Goal: Task Accomplishment & Management: Manage account settings

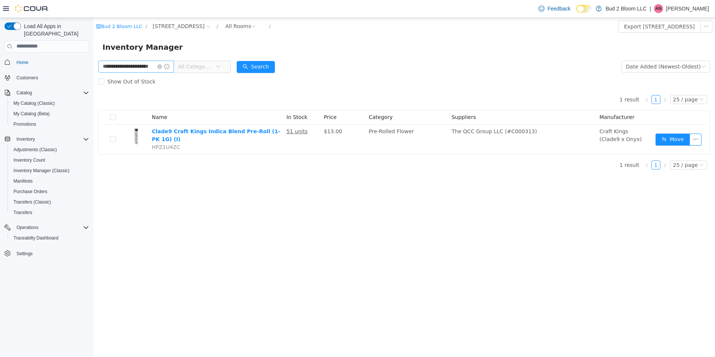
click at [162, 64] on icon "icon: close-circle" at bounding box center [159, 66] width 4 height 4
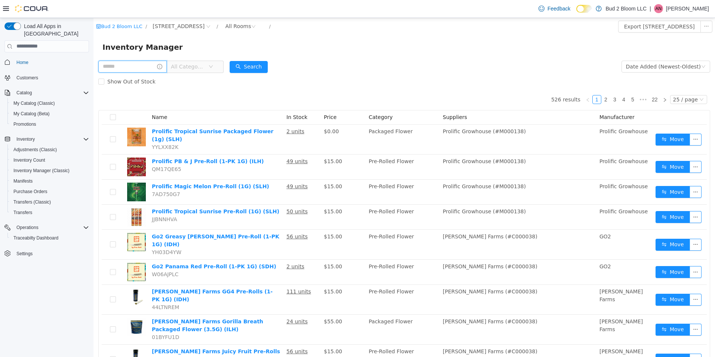
click at [154, 67] on input "text" at bounding box center [132, 66] width 68 height 12
type input "*****"
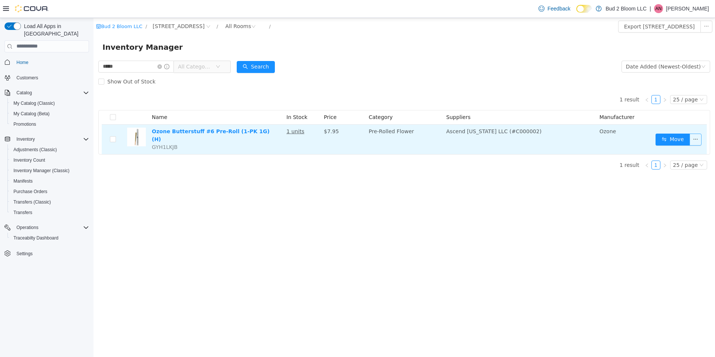
click at [695, 140] on button "button" at bounding box center [695, 139] width 12 height 12
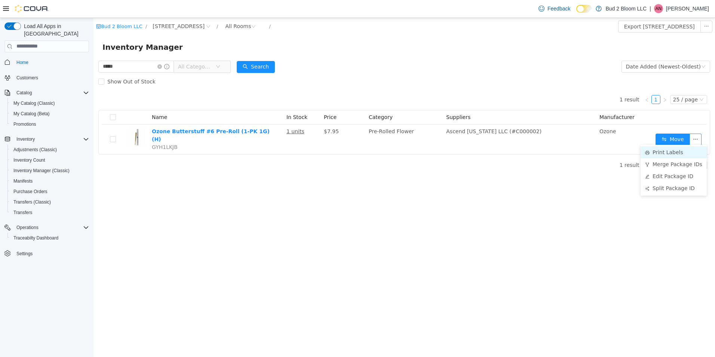
click at [660, 154] on li "Print Labels" at bounding box center [673, 152] width 66 height 12
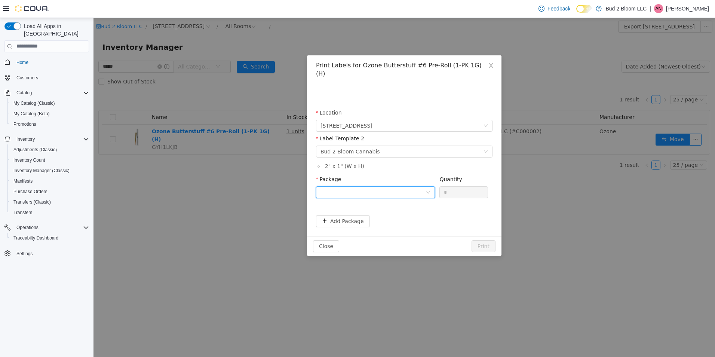
click at [362, 186] on div at bounding box center [372, 191] width 105 height 11
click at [368, 210] on strong "1A4110300000002000164258" at bounding box center [364, 210] width 88 height 6
click at [484, 240] on button "Print" at bounding box center [483, 246] width 24 height 12
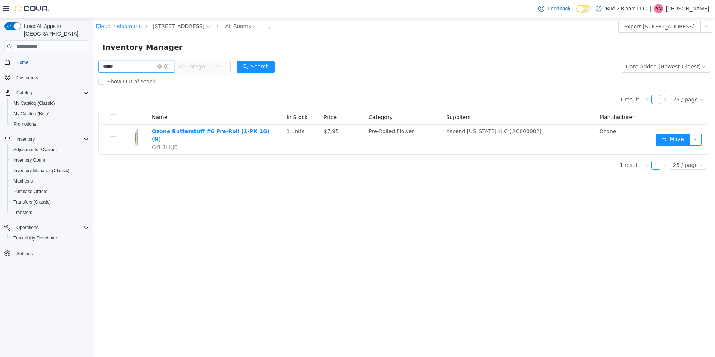
click at [136, 69] on input "*****" at bounding box center [135, 66] width 75 height 12
click at [162, 67] on icon "icon: close-circle" at bounding box center [159, 66] width 4 height 4
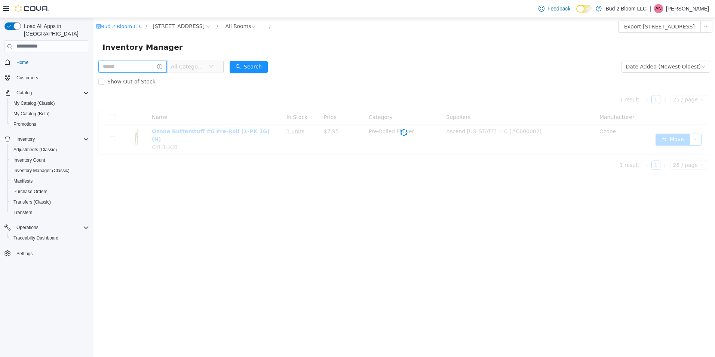
click at [157, 66] on input "text" at bounding box center [132, 66] width 68 height 12
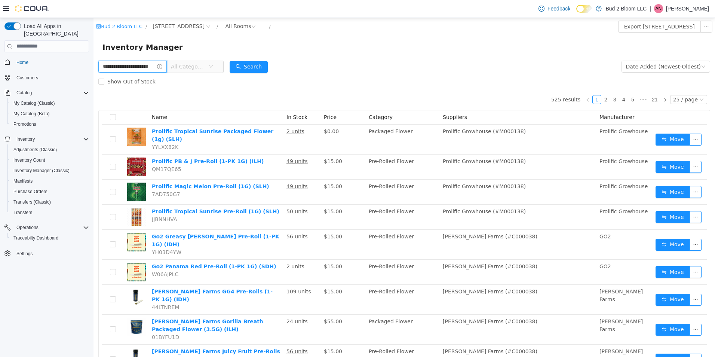
scroll to position [0, 9]
type input "**********"
click at [269, 70] on button "Search" at bounding box center [262, 67] width 38 height 12
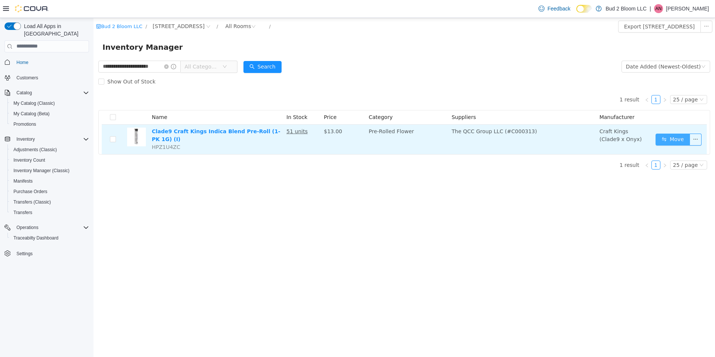
click at [672, 135] on button "Move" at bounding box center [672, 139] width 34 height 12
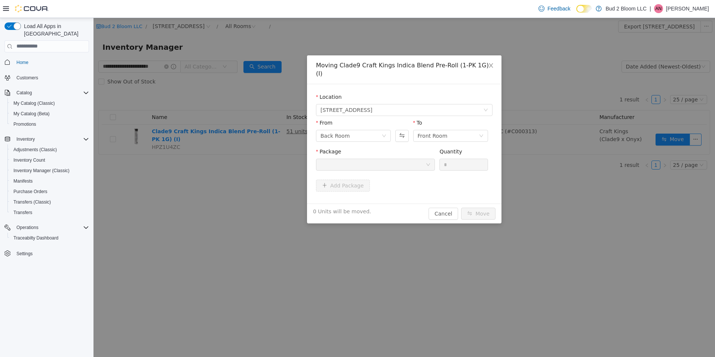
click at [396, 158] on div at bounding box center [372, 163] width 105 height 11
click at [263, 100] on div "Moving Clade9 Craft Kings Indica Blend Pre-Roll (1-PK 1G) (I) Location [STREET_…" at bounding box center [403, 187] width 621 height 339
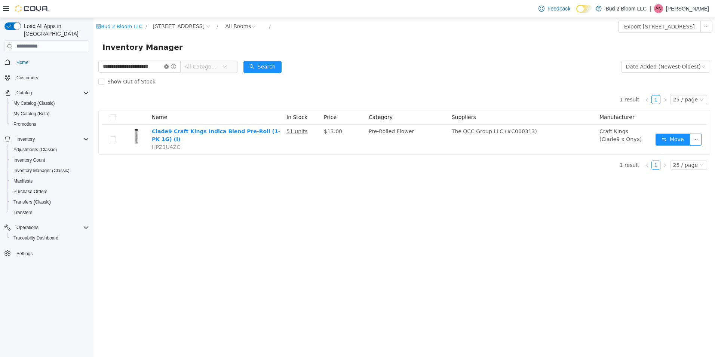
click at [166, 66] on icon "icon: close-circle" at bounding box center [166, 66] width 4 height 4
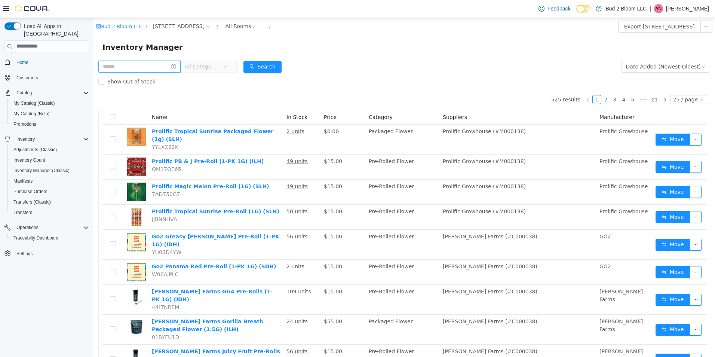
click at [149, 69] on input "text" at bounding box center [139, 66] width 82 height 12
type input "**********"
click at [272, 68] on button "Search" at bounding box center [262, 67] width 38 height 12
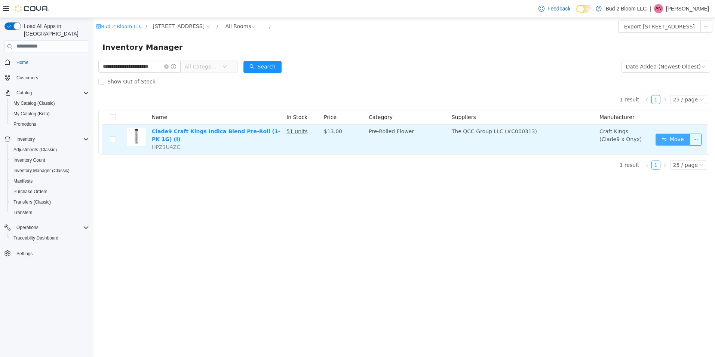
click at [661, 136] on button "Move" at bounding box center [672, 139] width 34 height 12
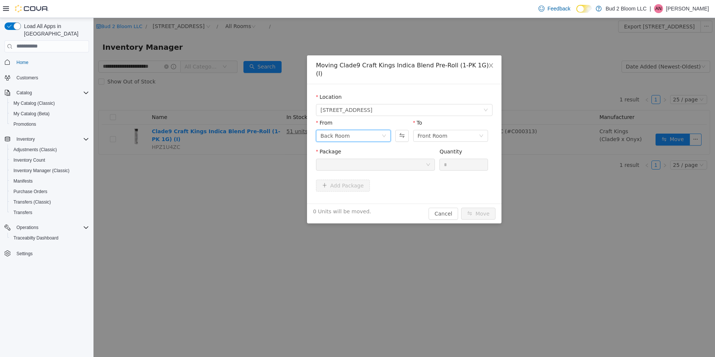
click at [358, 130] on div "Back Room" at bounding box center [350, 135] width 61 height 11
click at [345, 191] on li "DEAL ROOM (PROMO)" at bounding box center [353, 190] width 75 height 12
click at [380, 158] on div at bounding box center [372, 163] width 105 height 11
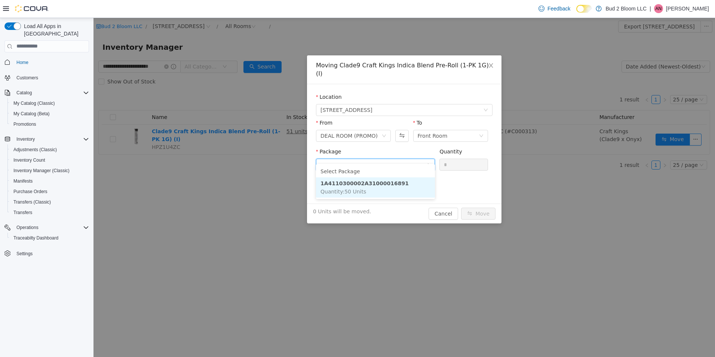
drag, startPoint x: 377, startPoint y: 182, endPoint x: 396, endPoint y: 178, distance: 18.8
click at [378, 182] on strong "1A4110300002A31000016891" at bounding box center [364, 183] width 88 height 6
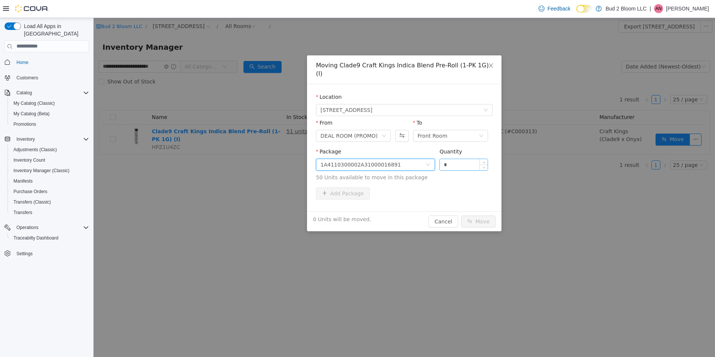
click at [450, 158] on input "*" at bounding box center [463, 163] width 48 height 11
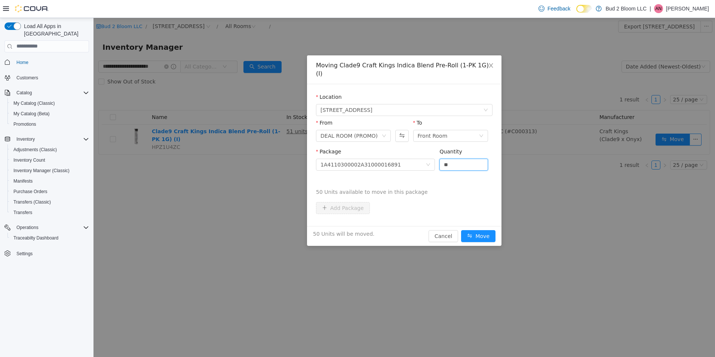
type input "**"
click at [461, 229] on button "Move" at bounding box center [478, 235] width 34 height 12
